Goal: Obtain resource: Obtain resource

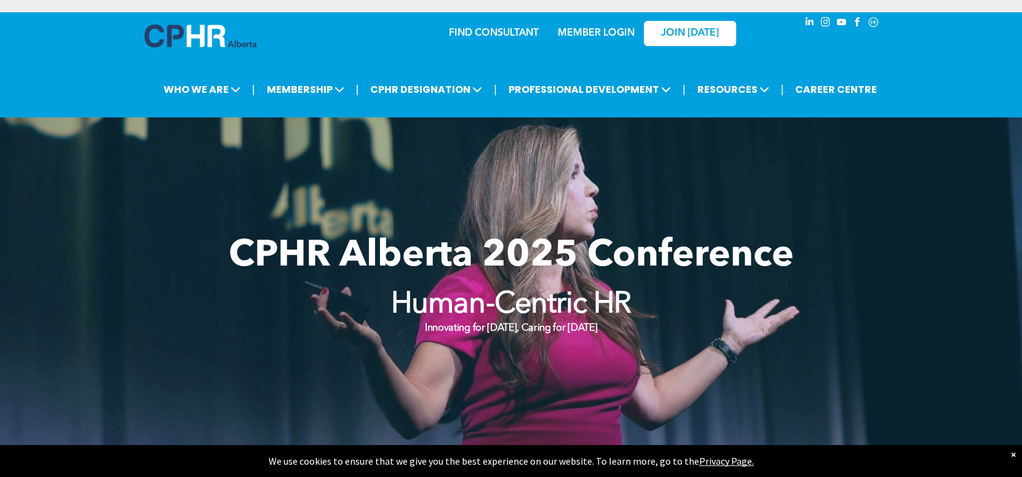
click at [859, 171] on div at bounding box center [511, 286] width 1022 height 338
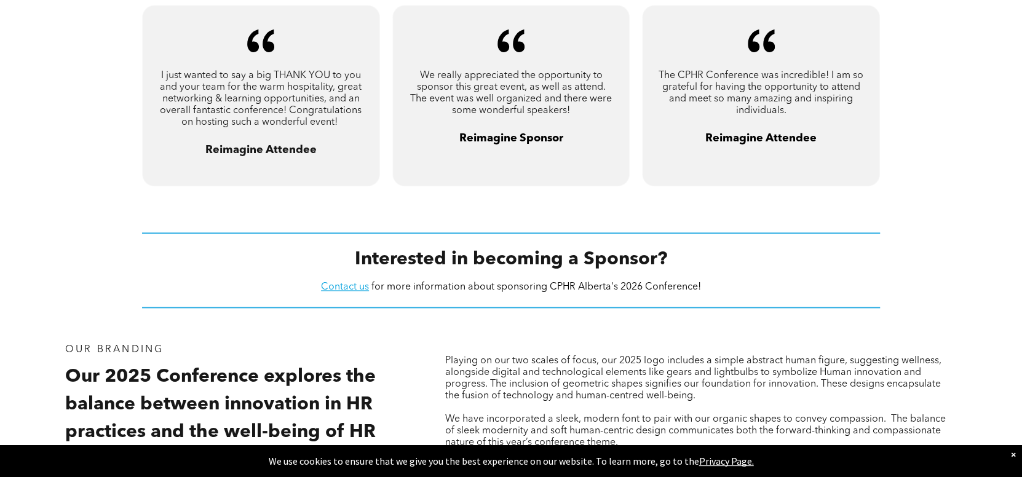
scroll to position [1002, 0]
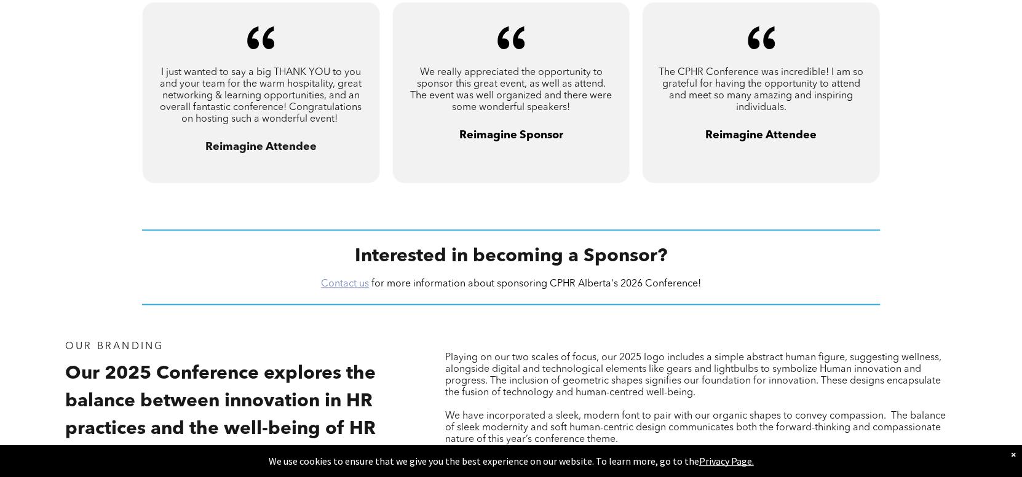
click at [355, 279] on link "Contact us" at bounding box center [345, 284] width 48 height 10
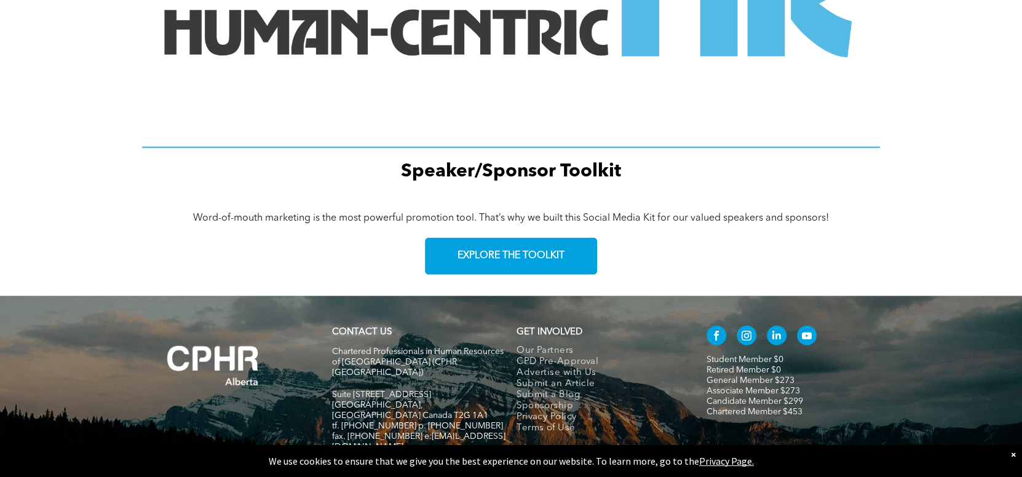
scroll to position [1703, 0]
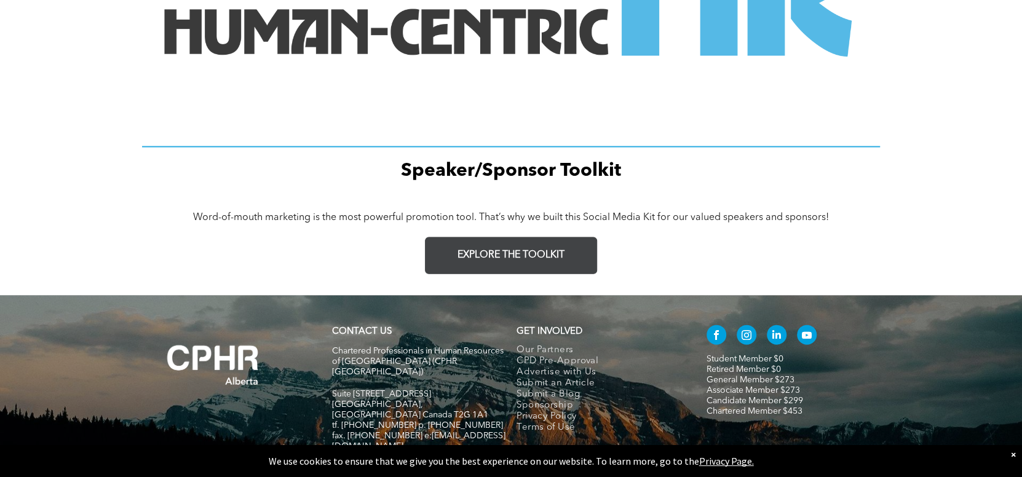
click at [523, 237] on link "EXPLORE THE TOOLKIT" at bounding box center [511, 255] width 172 height 37
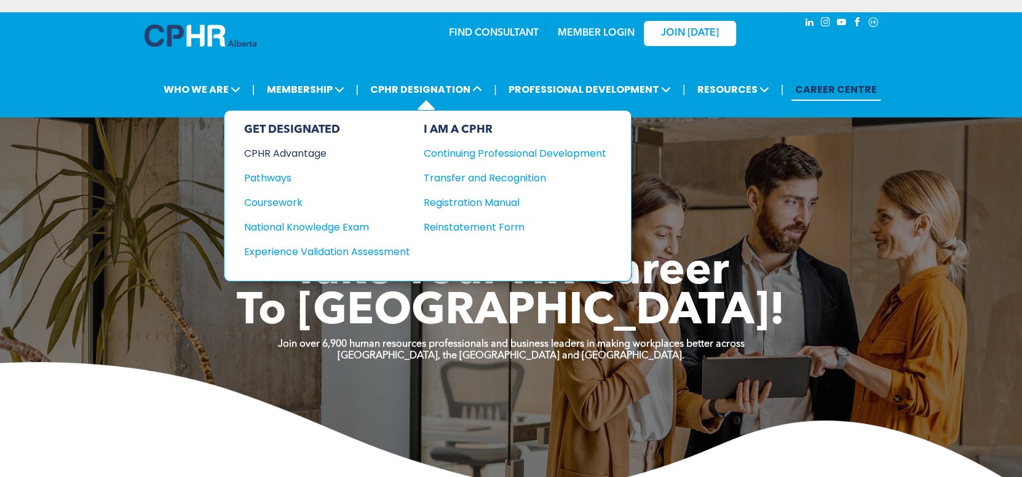
click at [299, 159] on div "CPHR Advantage" at bounding box center [318, 153] width 149 height 15
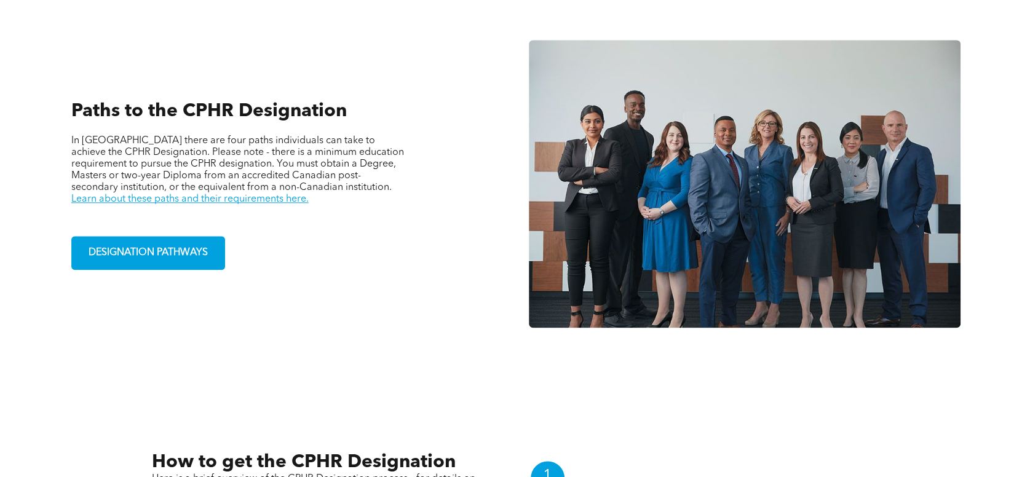
scroll to position [882, 0]
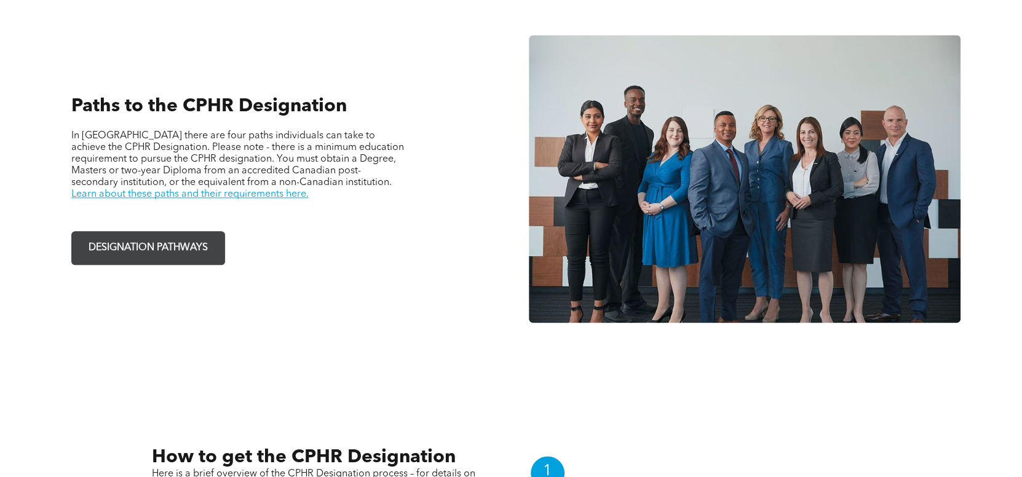
click at [153, 237] on span "DESIGNATION PATHWAYS" at bounding box center [148, 248] width 128 height 24
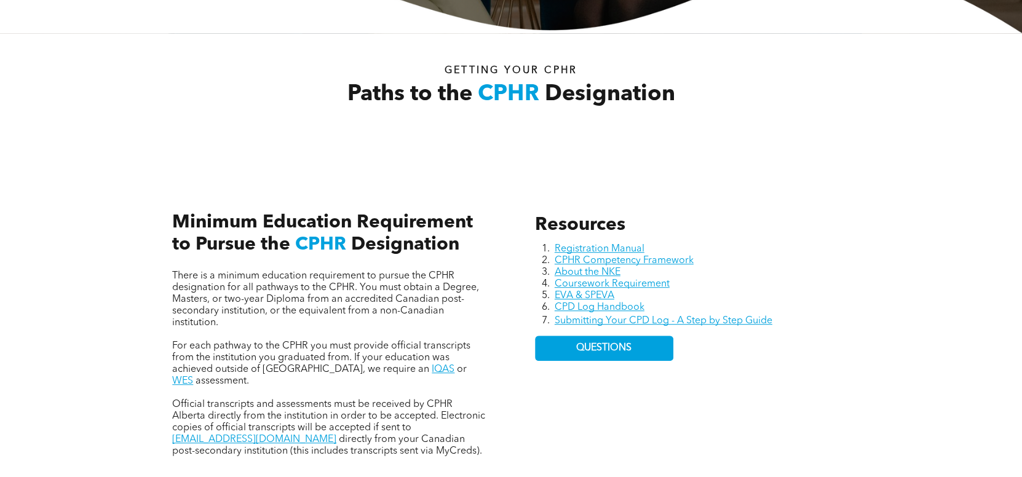
scroll to position [404, 0]
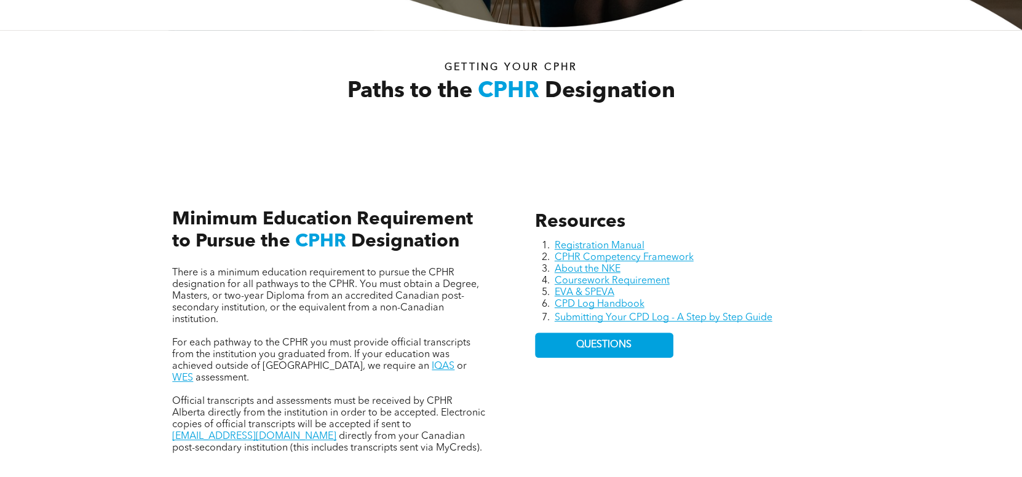
click at [613, 237] on div "Resources Registration Manual CPHR Competency Framework About the NKE Coursewor…" at bounding box center [692, 332] width 335 height 263
click at [612, 247] on link "Registration Manual" at bounding box center [600, 246] width 90 height 10
